Goal: Task Accomplishment & Management: Manage account settings

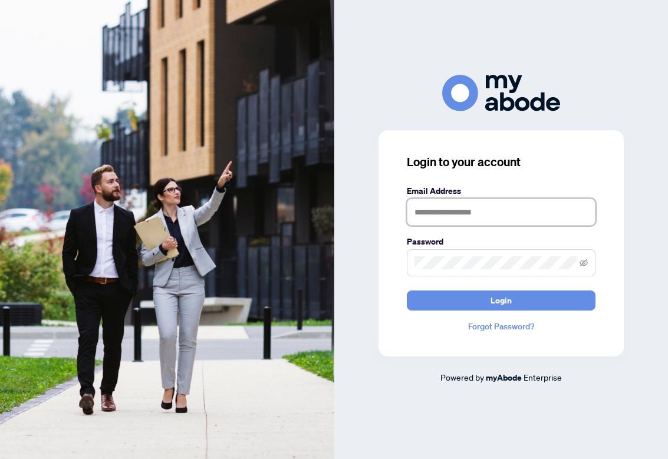
type input "**********"
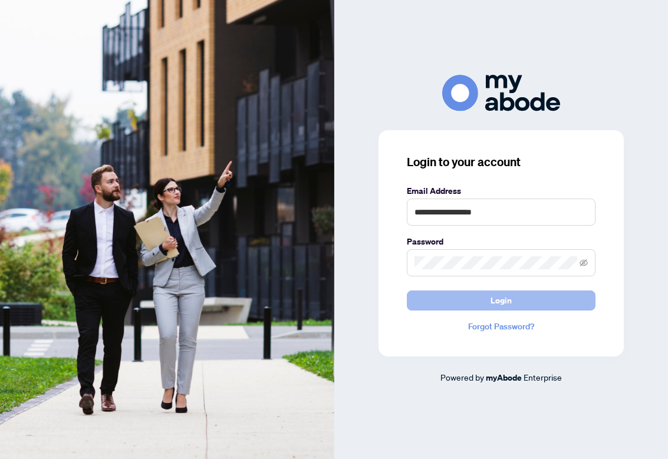
click at [446, 297] on button "Login" at bounding box center [501, 301] width 189 height 20
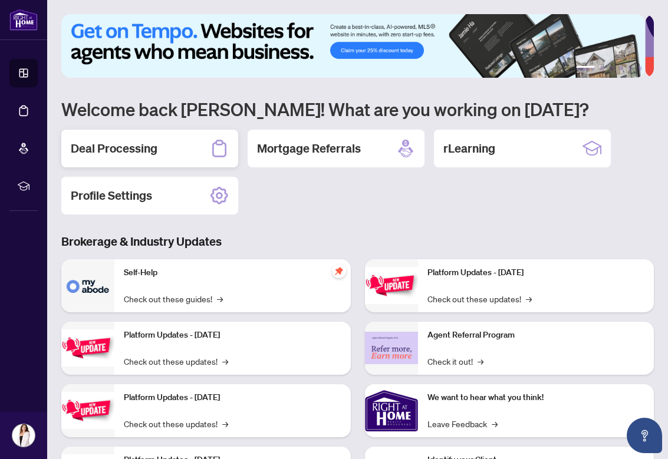
click at [155, 147] on h2 "Deal Processing" at bounding box center [114, 148] width 87 height 17
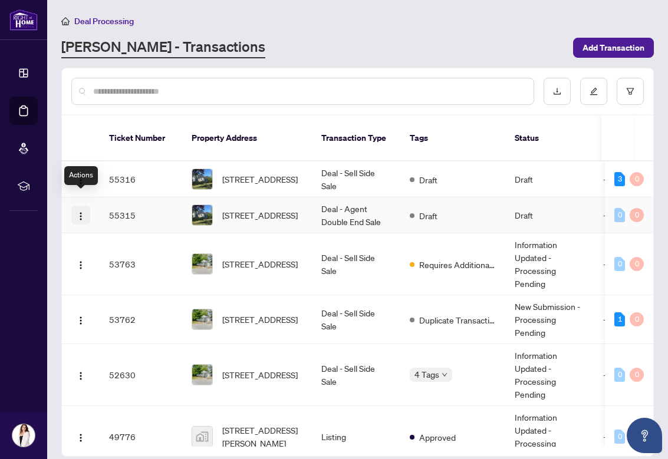
click at [77, 212] on img "button" at bounding box center [80, 216] width 9 height 9
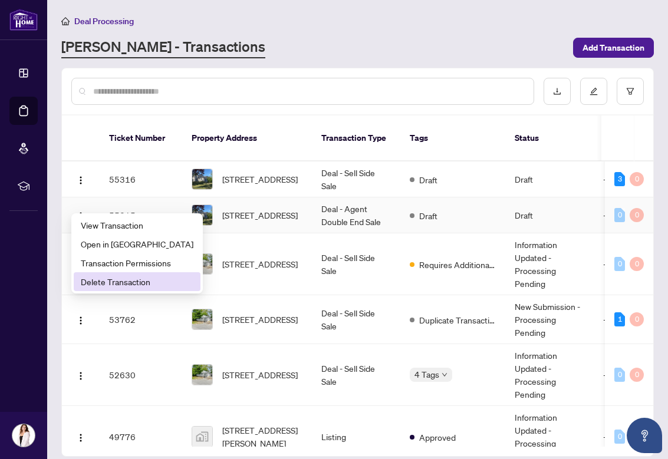
click at [91, 281] on span "Delete Transaction" at bounding box center [137, 281] width 113 height 13
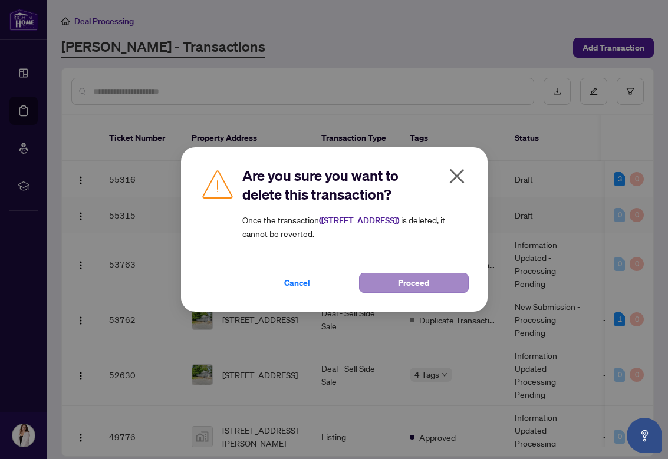
click at [388, 285] on button "Proceed" at bounding box center [414, 283] width 110 height 20
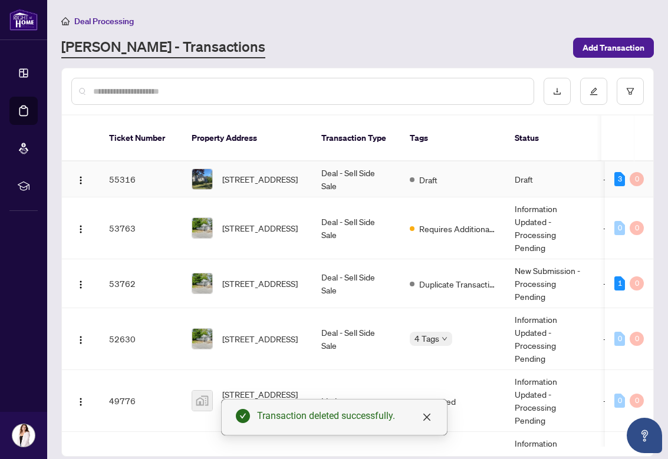
click at [316, 164] on td "Deal - Sell Side Sale" at bounding box center [356, 179] width 88 height 36
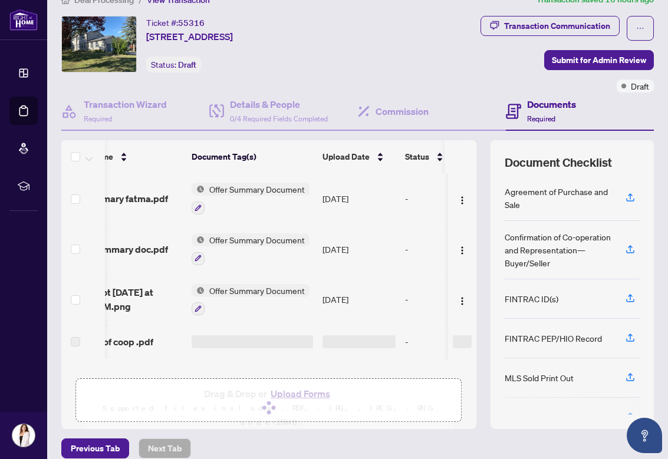
scroll to position [0, 57]
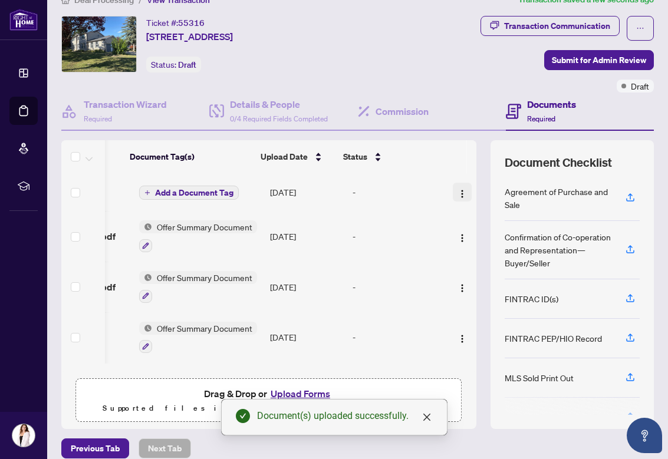
click at [457, 189] on img "button" at bounding box center [461, 193] width 9 height 9
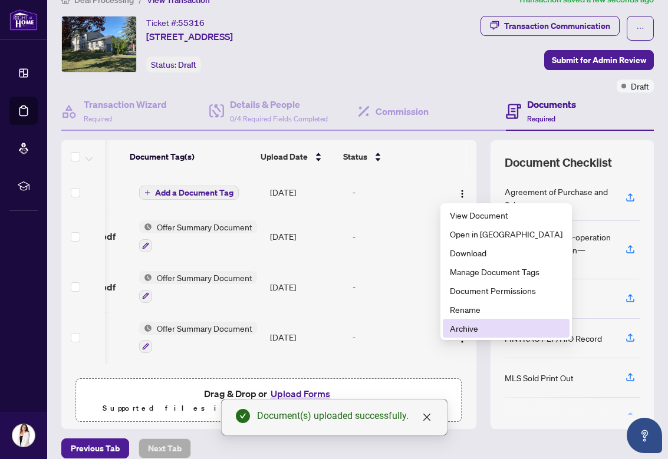
click at [463, 324] on span "Archive" at bounding box center [506, 328] width 113 height 13
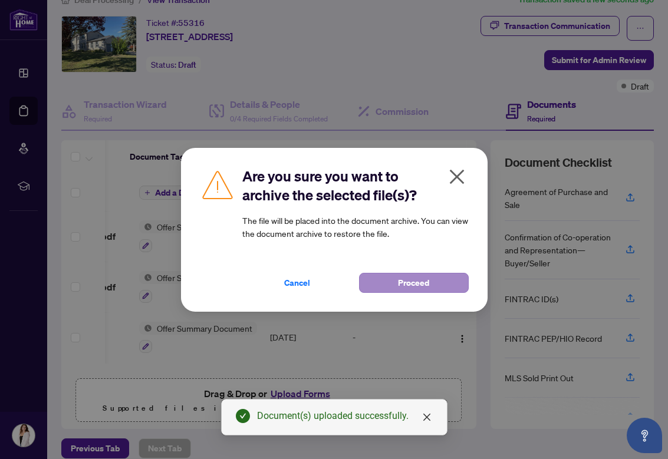
click at [383, 280] on button "Proceed" at bounding box center [414, 283] width 110 height 20
